Goal: Task Accomplishment & Management: Use online tool/utility

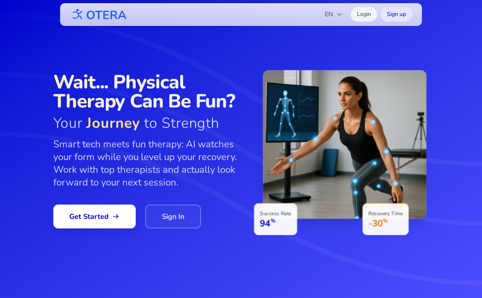
click at [364, 18] on link "Login" at bounding box center [363, 14] width 27 height 14
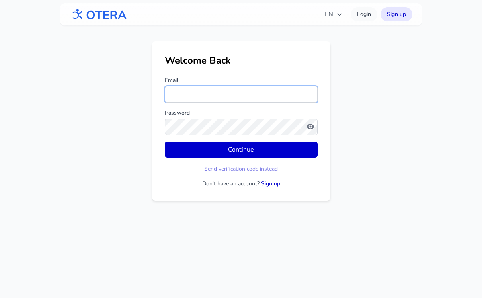
click at [197, 99] on input "Email" at bounding box center [241, 94] width 153 height 17
paste input "**********"
type input "**********"
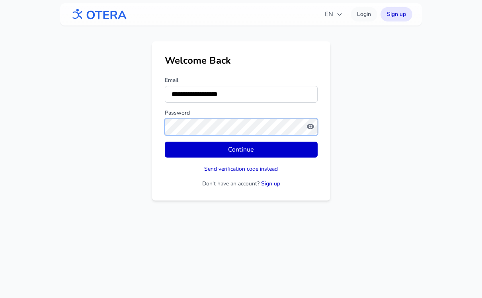
click at [165, 142] on button "Continue" at bounding box center [241, 150] width 153 height 16
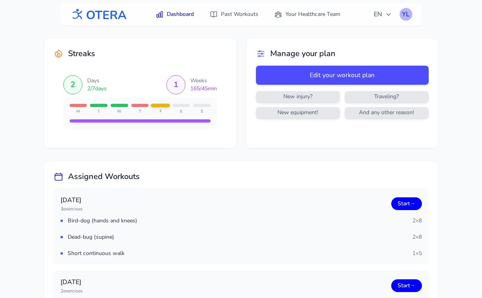
click at [406, 16] on div "YL" at bounding box center [405, 14] width 13 height 13
click at [370, 49] on link "Logout" at bounding box center [367, 47] width 89 height 14
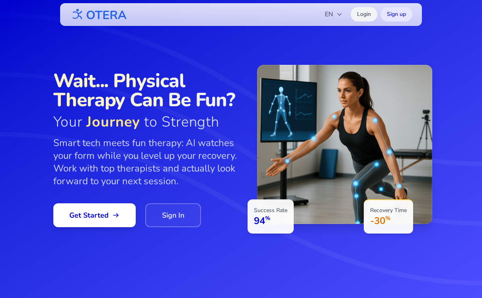
click at [365, 14] on link "Login" at bounding box center [363, 14] width 27 height 14
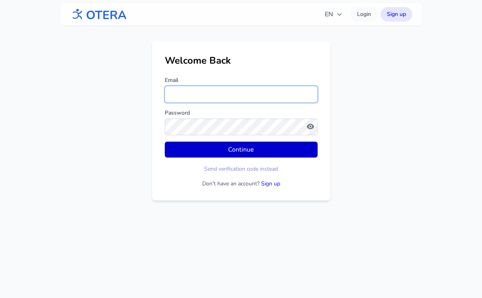
click at [218, 93] on input "Email" at bounding box center [241, 94] width 153 height 17
paste input "**********"
type input "**********"
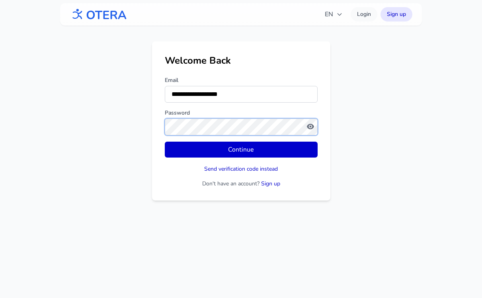
click at [165, 142] on button "Continue" at bounding box center [241, 150] width 153 height 16
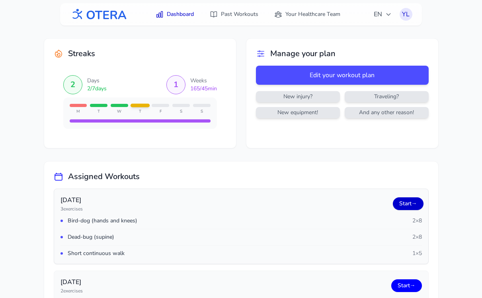
click at [403, 202] on link "Start →" at bounding box center [407, 203] width 31 height 13
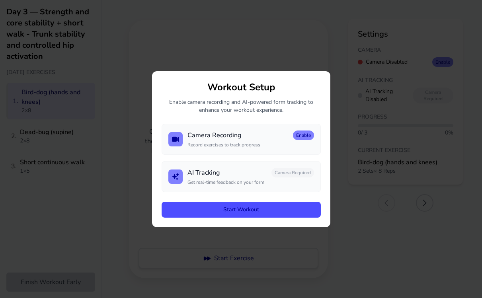
click at [235, 208] on button "Start Workout" at bounding box center [240, 210] width 159 height 16
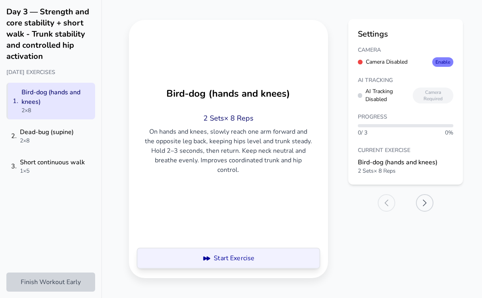
click at [222, 256] on button "Start Exercise" at bounding box center [228, 258] width 180 height 21
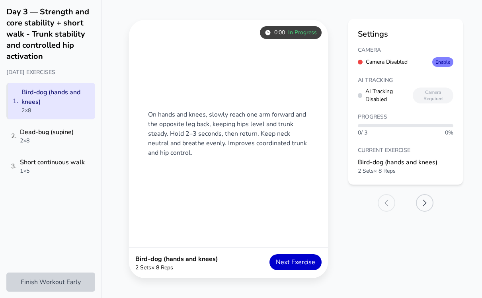
click at [287, 258] on button "Next Exercise" at bounding box center [295, 262] width 52 height 16
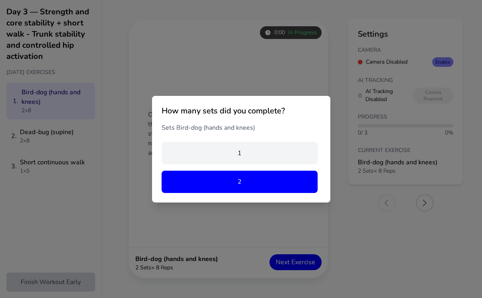
click at [244, 183] on button "2" at bounding box center [239, 182] width 156 height 22
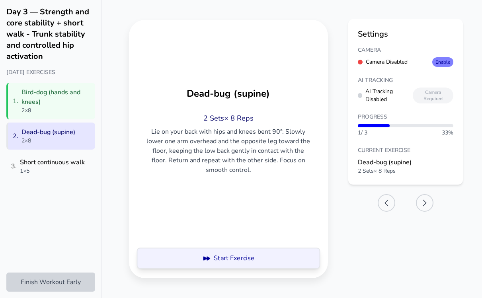
click at [266, 254] on button "Start Exercise" at bounding box center [228, 258] width 180 height 21
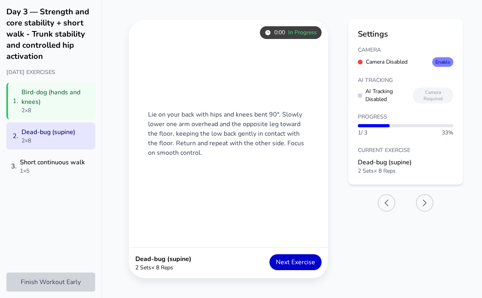
click at [281, 261] on button "Next Exercise" at bounding box center [295, 262] width 52 height 16
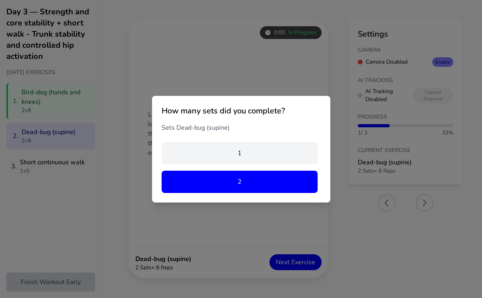
click at [242, 184] on button "2" at bounding box center [239, 182] width 156 height 22
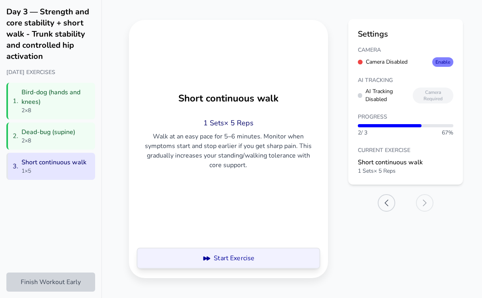
click at [271, 259] on button "Start Exercise" at bounding box center [228, 258] width 180 height 21
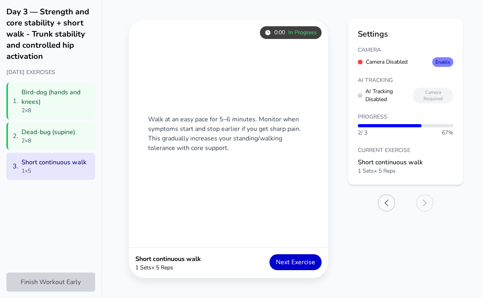
click at [291, 256] on button "Next Exercise" at bounding box center [295, 262] width 52 height 16
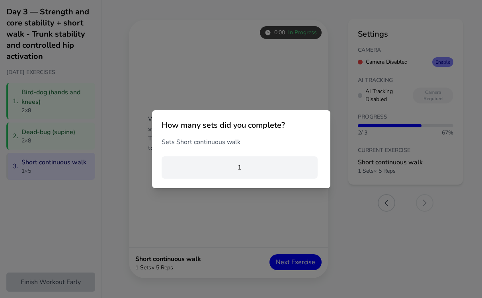
click at [239, 155] on div "How many sets did you complete? Sets Short continuous walk 1" at bounding box center [241, 149] width 178 height 78
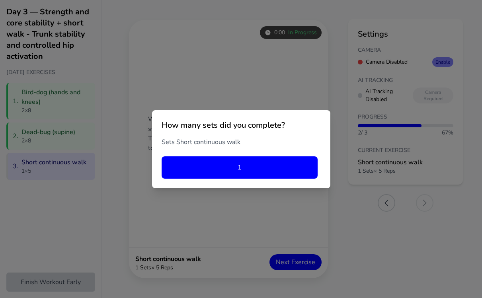
click at [239, 165] on button "1" at bounding box center [239, 167] width 156 height 22
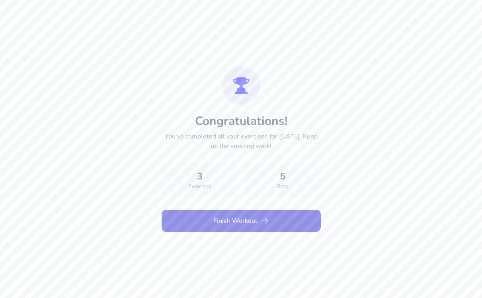
click at [235, 218] on button "Finish Workout" at bounding box center [240, 221] width 159 height 22
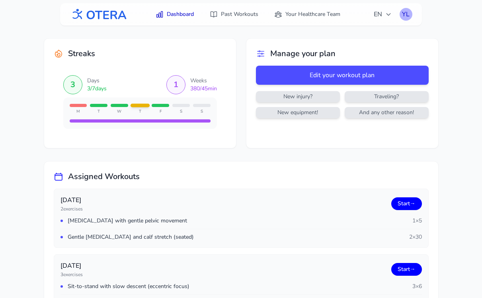
click at [404, 14] on div "YL" at bounding box center [405, 14] width 13 height 13
click at [356, 45] on link "Logout" at bounding box center [367, 47] width 89 height 14
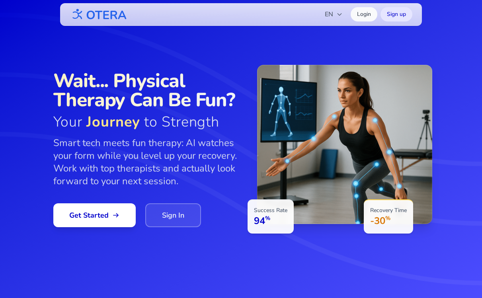
click at [166, 212] on link "Sign In" at bounding box center [173, 215] width 56 height 24
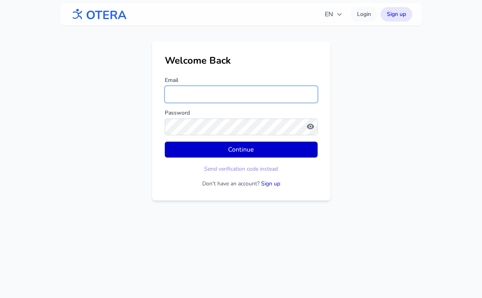
click at [181, 96] on input "Email" at bounding box center [241, 94] width 153 height 17
type input "*"
type input "**********"
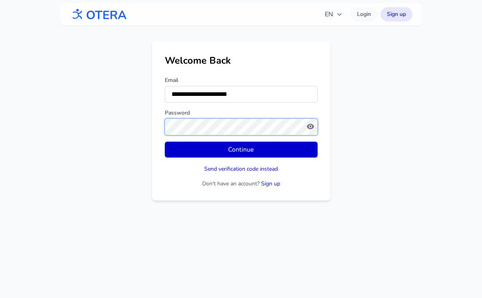
click at [165, 142] on button "Continue" at bounding box center [241, 150] width 153 height 16
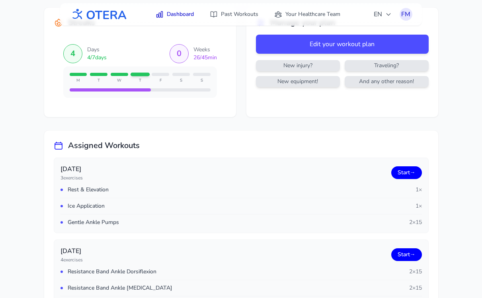
scroll to position [32, 0]
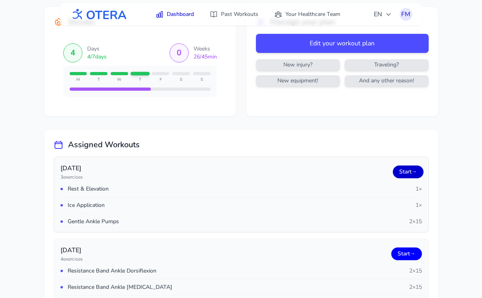
click at [404, 171] on link "Start →" at bounding box center [407, 171] width 31 height 13
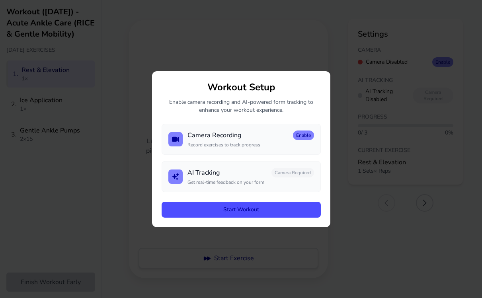
click at [239, 210] on button "Start Workout" at bounding box center [240, 210] width 159 height 16
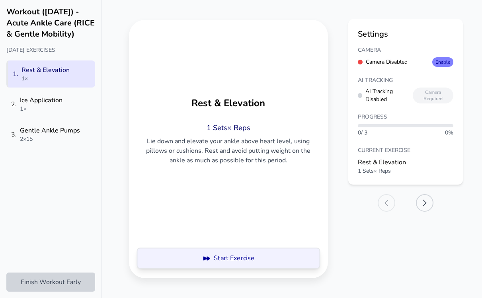
click at [212, 249] on button "Start Exercise" at bounding box center [228, 258] width 180 height 21
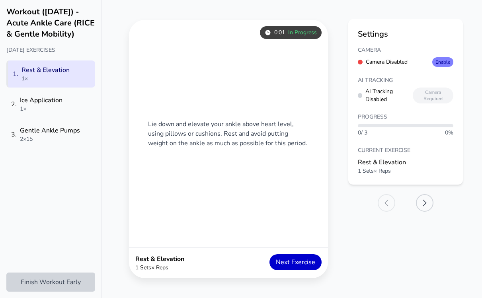
click at [284, 262] on button "Next Exercise" at bounding box center [295, 262] width 52 height 16
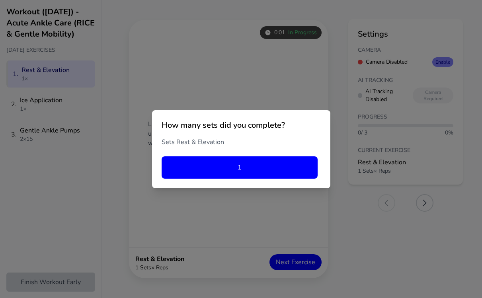
click at [254, 172] on button "1" at bounding box center [239, 167] width 156 height 22
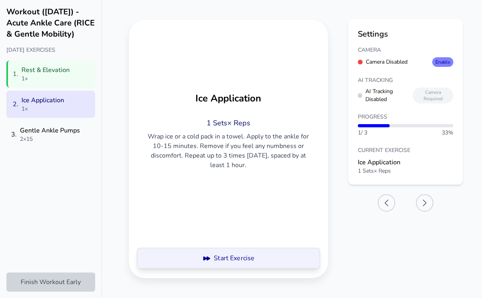
click at [261, 259] on button "Start Exercise" at bounding box center [228, 258] width 180 height 21
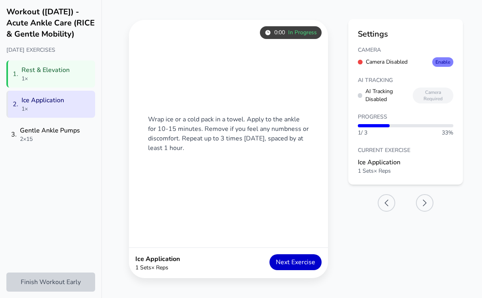
click at [284, 257] on button "Next Exercise" at bounding box center [295, 262] width 52 height 16
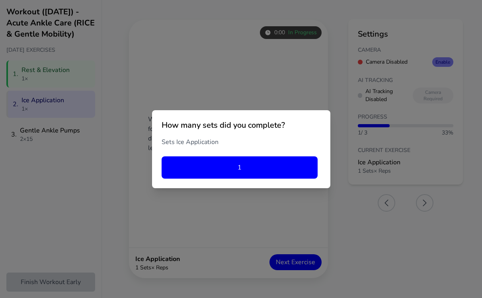
click at [254, 169] on button "1" at bounding box center [239, 167] width 156 height 22
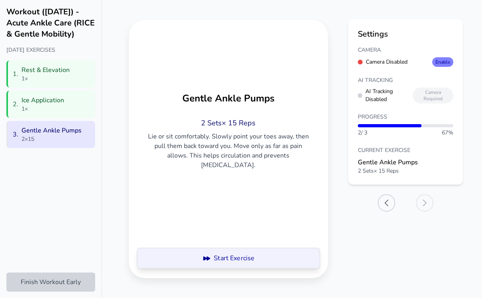
click at [258, 256] on button "Start Exercise" at bounding box center [228, 258] width 180 height 21
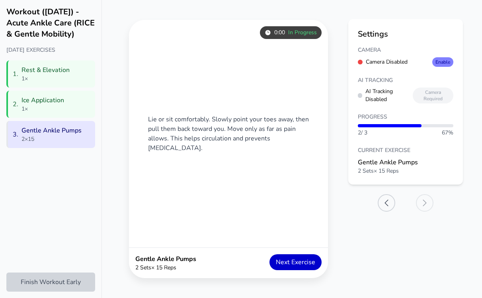
click at [291, 261] on button "Next Exercise" at bounding box center [295, 262] width 52 height 16
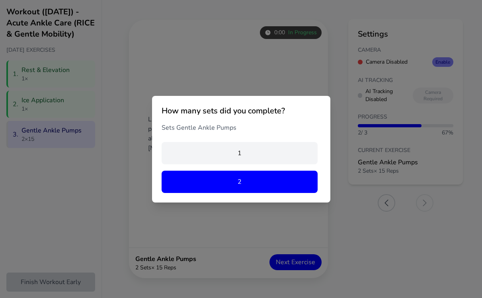
click at [263, 178] on button "2" at bounding box center [239, 182] width 156 height 22
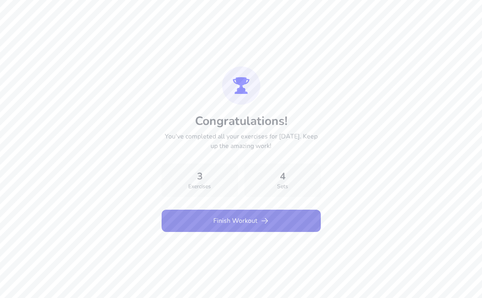
click at [235, 220] on button "Finish Workout" at bounding box center [240, 221] width 159 height 22
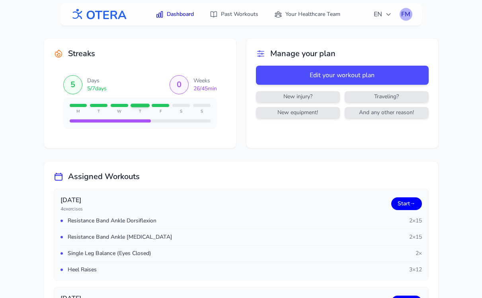
click at [405, 16] on div "FM" at bounding box center [405, 14] width 13 height 13
click at [356, 47] on link "Logout" at bounding box center [367, 47] width 89 height 14
